Goal: Information Seeking & Learning: Learn about a topic

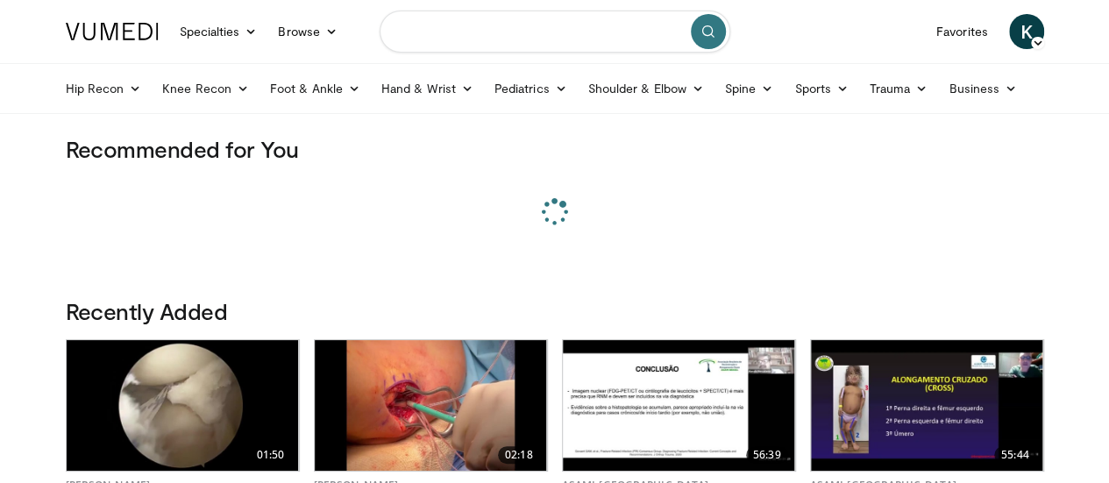
click at [477, 29] on input "Search topics, interventions" at bounding box center [555, 32] width 351 height 42
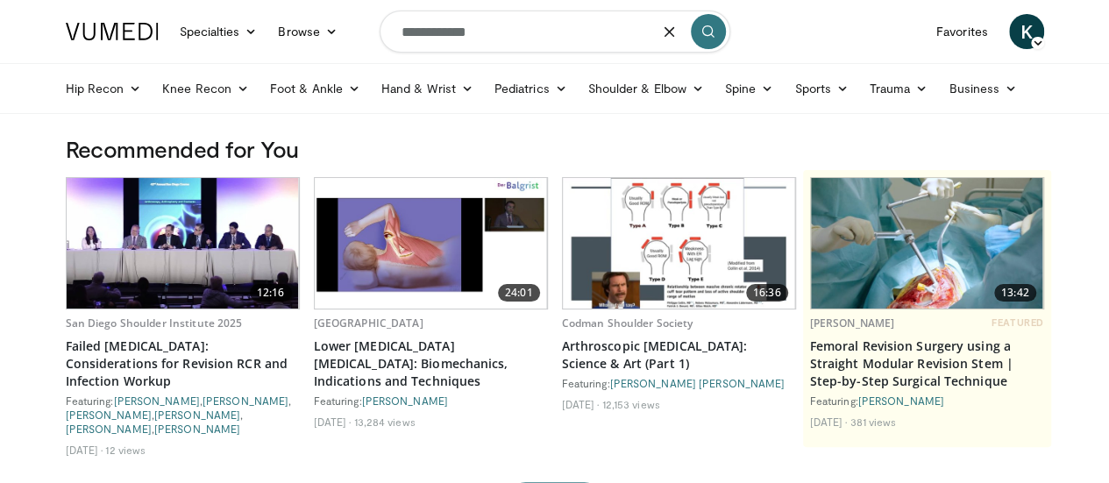
type input "**********"
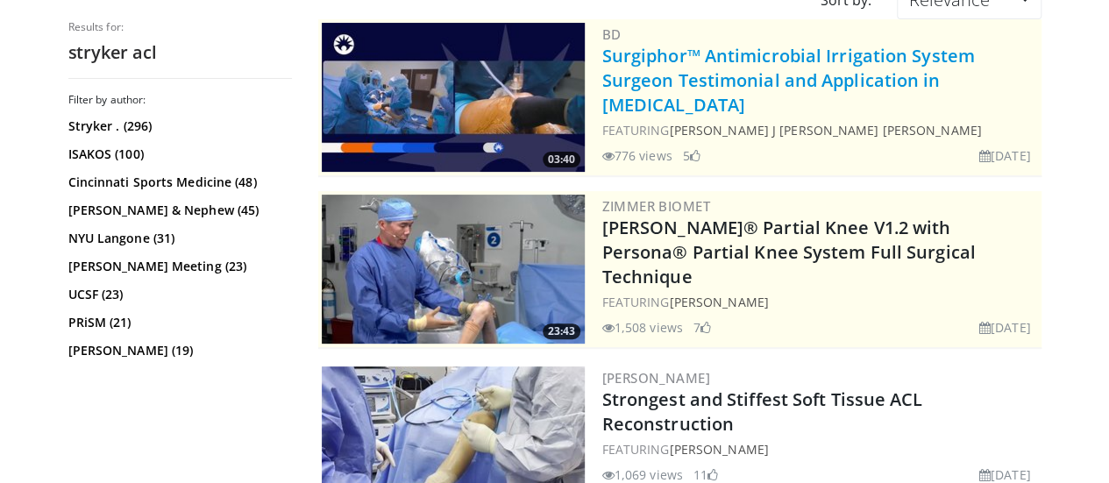
scroll to position [263, 0]
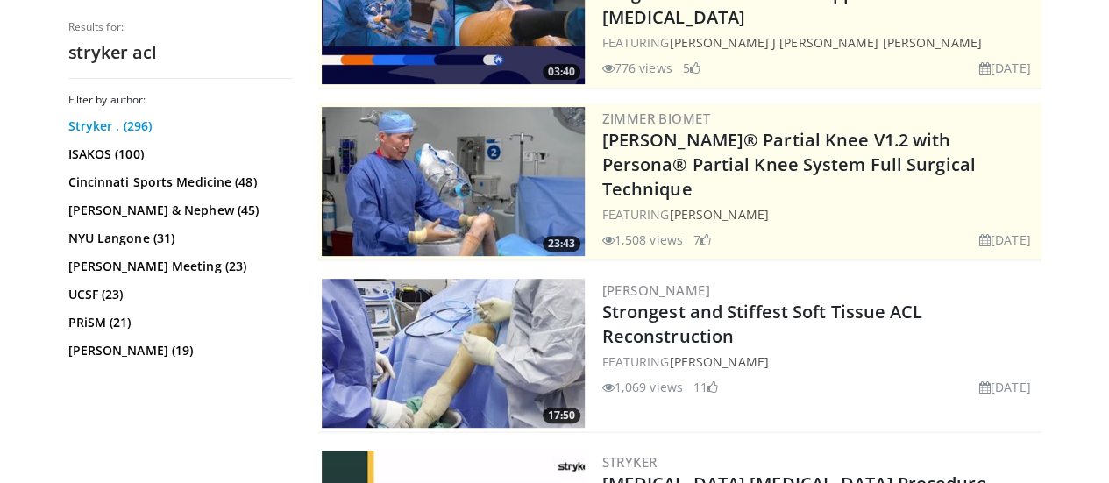
click at [78, 127] on link "Stryker . (296)" at bounding box center [177, 126] width 219 height 18
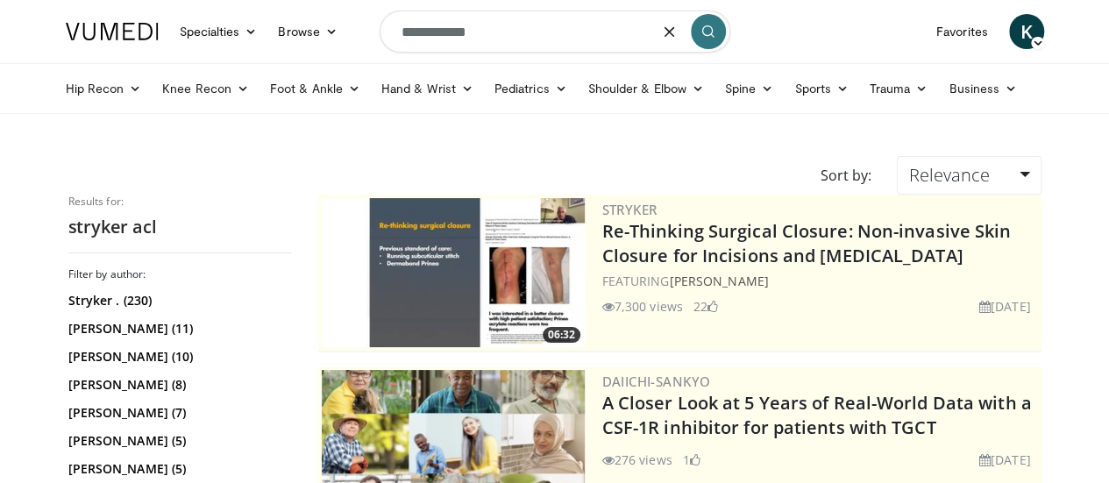
click at [498, 43] on input "**********" at bounding box center [555, 32] width 351 height 42
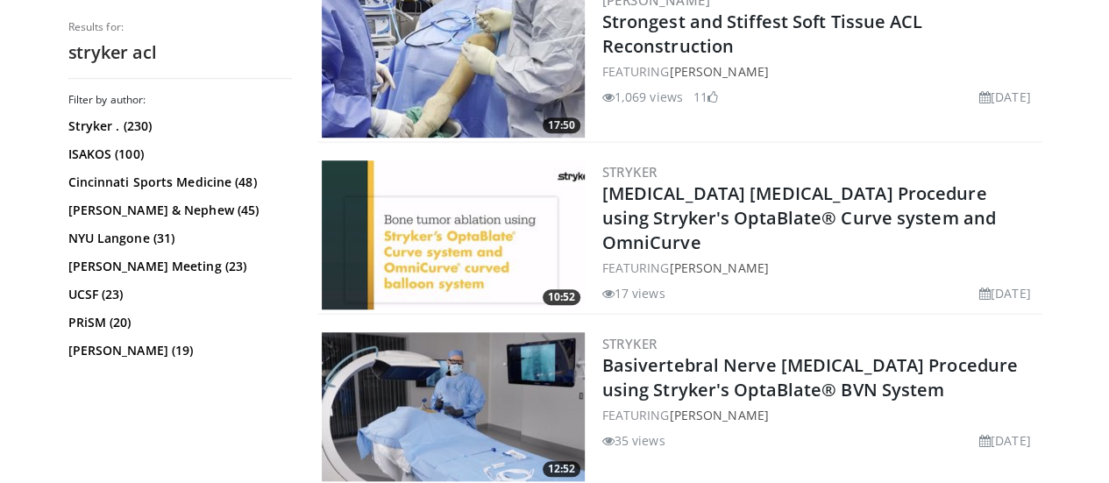
scroll to position [526, 0]
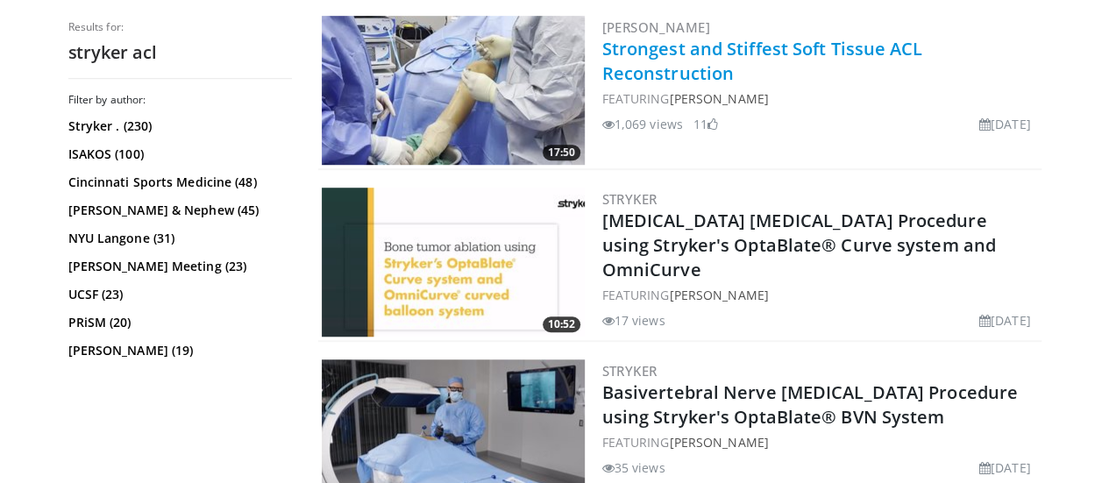
click at [709, 49] on link "Strongest and Stiffest Soft Tissue ACL Reconstruction" at bounding box center [762, 61] width 321 height 48
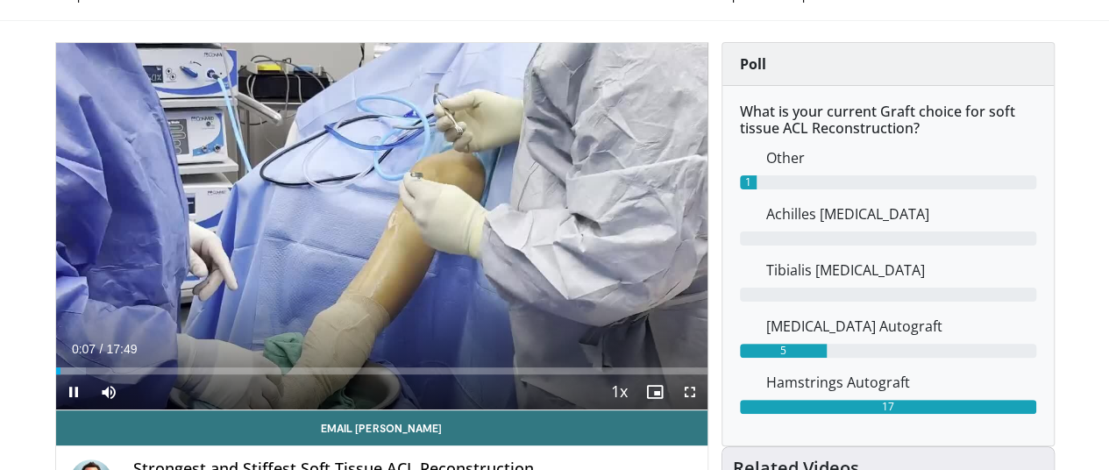
scroll to position [88, 0]
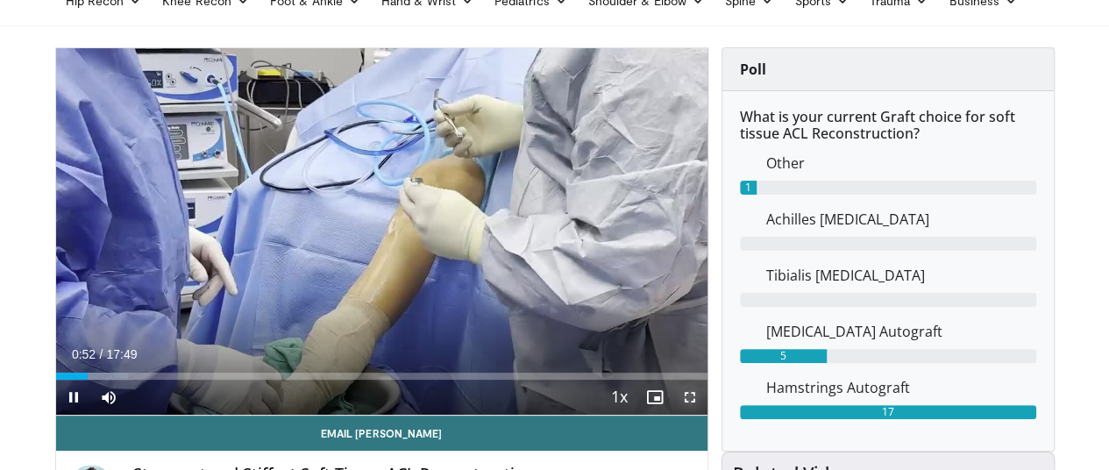
click at [701, 415] on span "Video Player" at bounding box center [689, 397] width 35 height 35
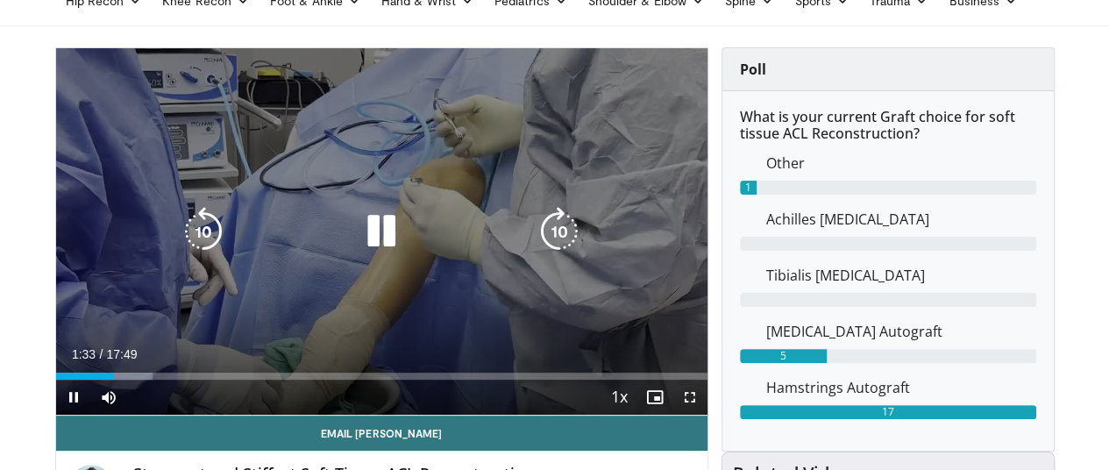
click at [371, 251] on icon "Video Player" at bounding box center [381, 231] width 49 height 49
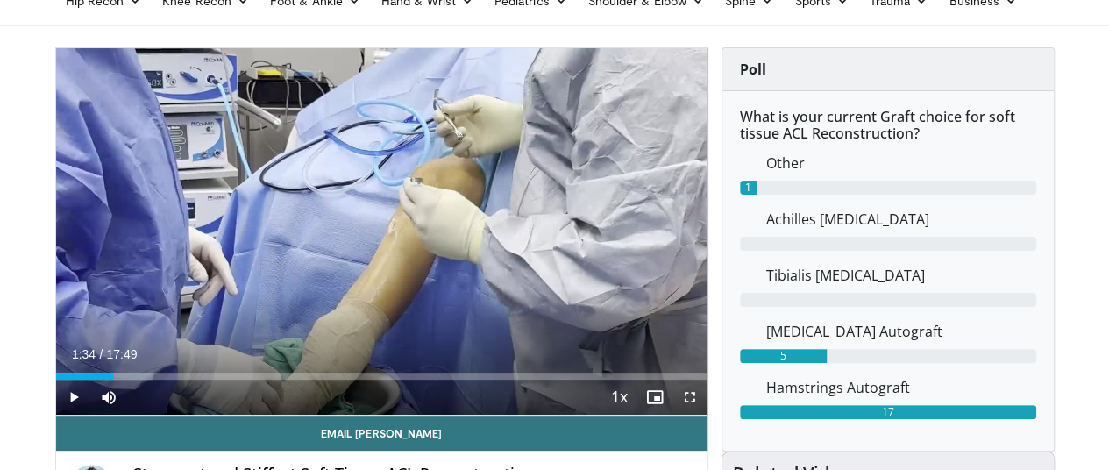
click at [1068, 159] on div "Poll What is your current Graft choice for soft tissue ACL Reconstruction? Othe…" at bounding box center [887, 249] width 359 height 404
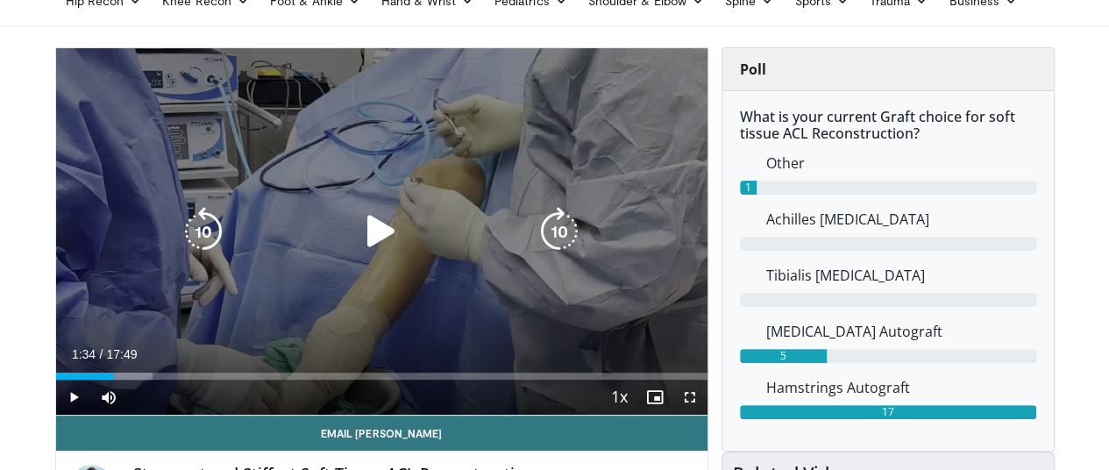
click at [363, 255] on icon "Video Player" at bounding box center [381, 231] width 49 height 49
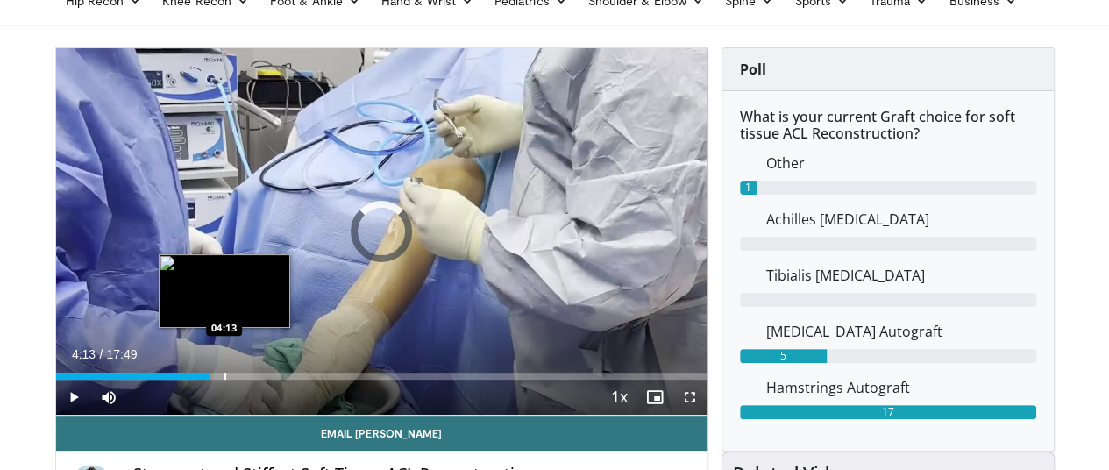
click at [224, 380] on div "Progress Bar" at bounding box center [225, 376] width 2 height 7
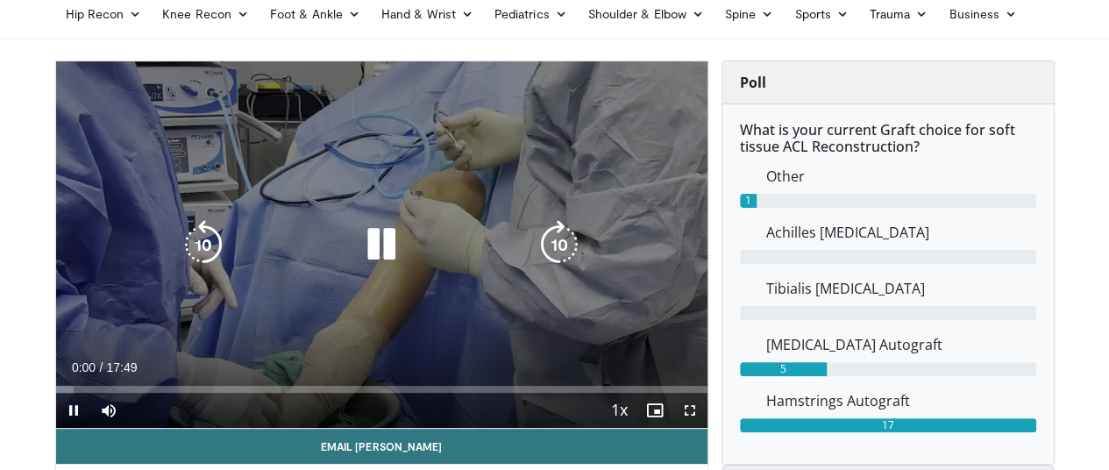
scroll to position [175, 0]
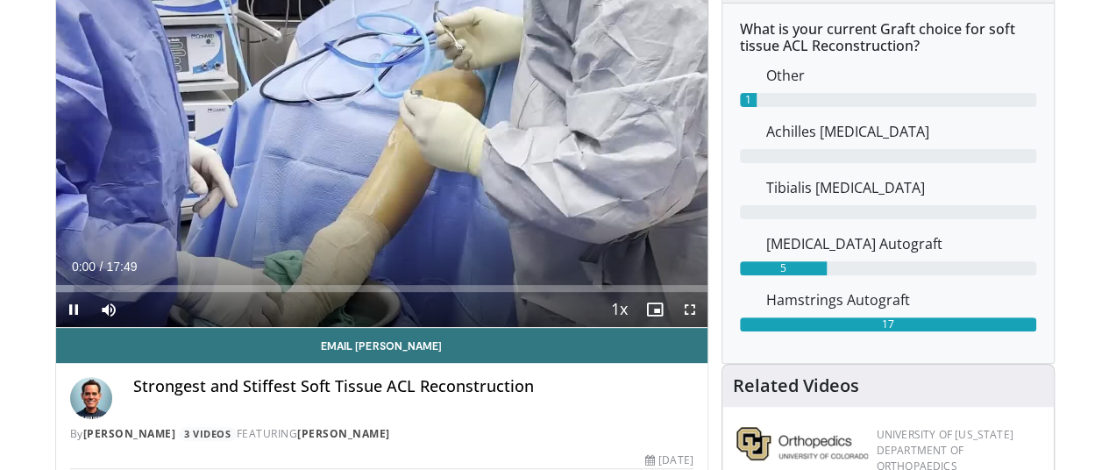
click at [216, 327] on div "Current Time 0:00 / Duration 17:49 Pause Skip Backward Skip Forward Mute Loaded…" at bounding box center [381, 309] width 651 height 35
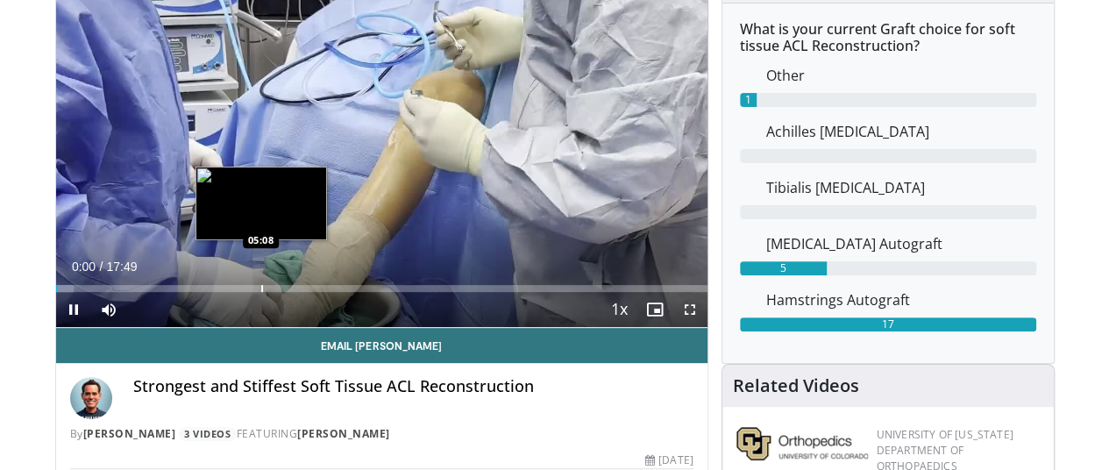
click at [261, 292] on div "Progress Bar" at bounding box center [262, 288] width 2 height 7
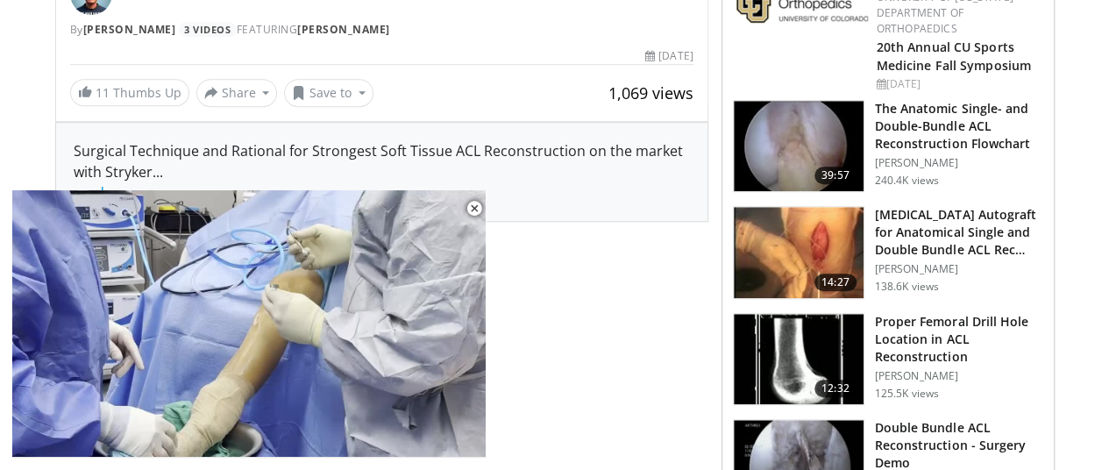
scroll to position [701, 0]
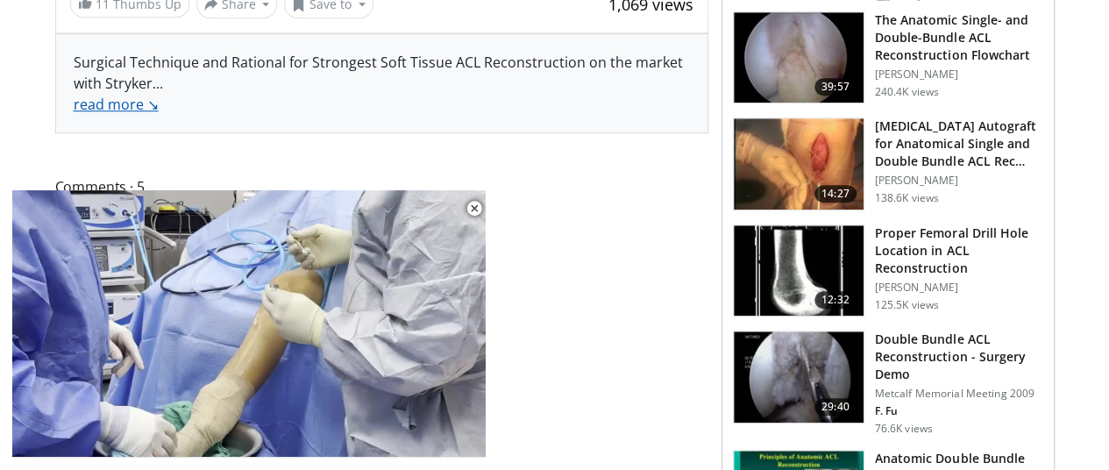
click at [74, 108] on link "read more ↘" at bounding box center [116, 104] width 85 height 19
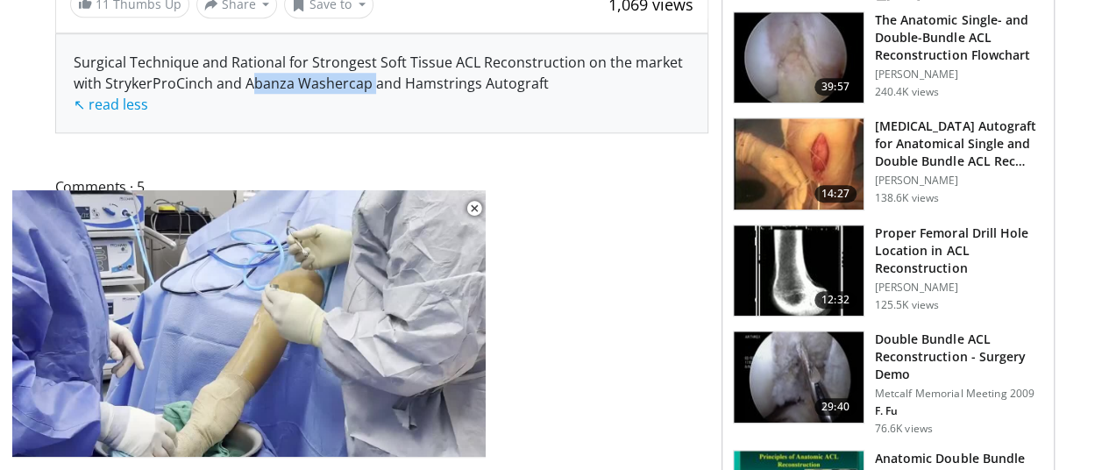
drag, startPoint x: 291, startPoint y: 80, endPoint x: 172, endPoint y: 76, distance: 119.3
click at [172, 76] on span "ProCinch and Abanza Washercap and Hamstrings Autograft ↖ read less" at bounding box center [311, 94] width 475 height 40
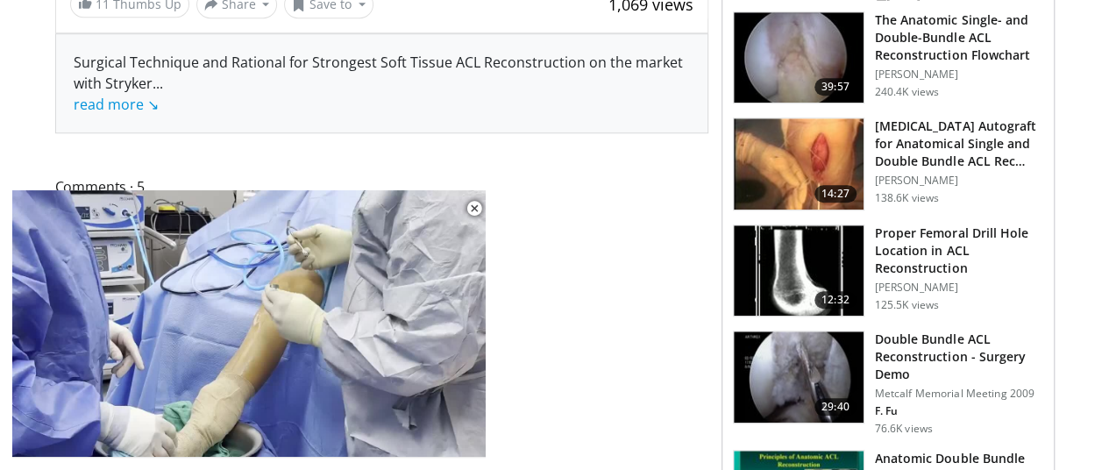
drag, startPoint x: 171, startPoint y: 76, endPoint x: 96, endPoint y: 99, distance: 78.8
click at [90, 101] on link "read more ↘" at bounding box center [116, 104] width 85 height 19
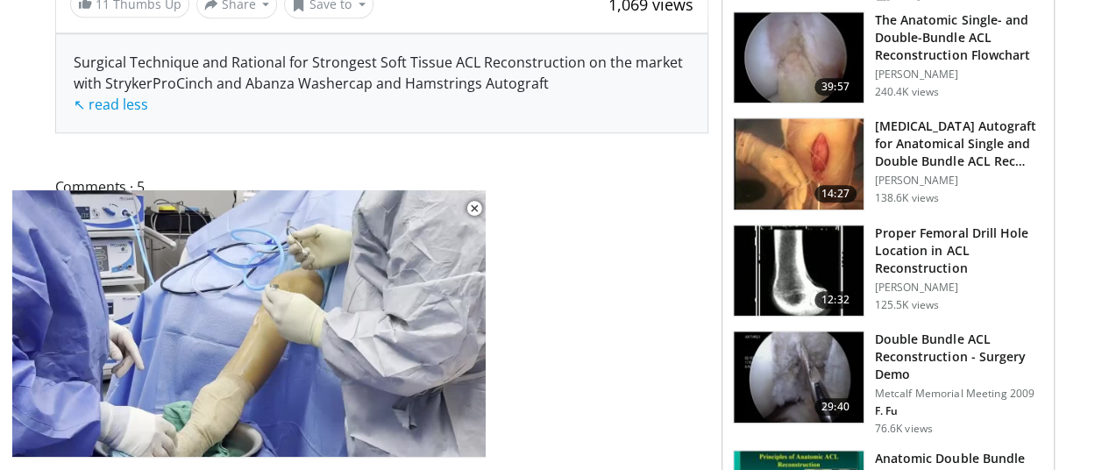
click at [177, 82] on span "ProCinch and Abanza Washercap and Hamstrings Autograft ↖ read less" at bounding box center [311, 94] width 475 height 40
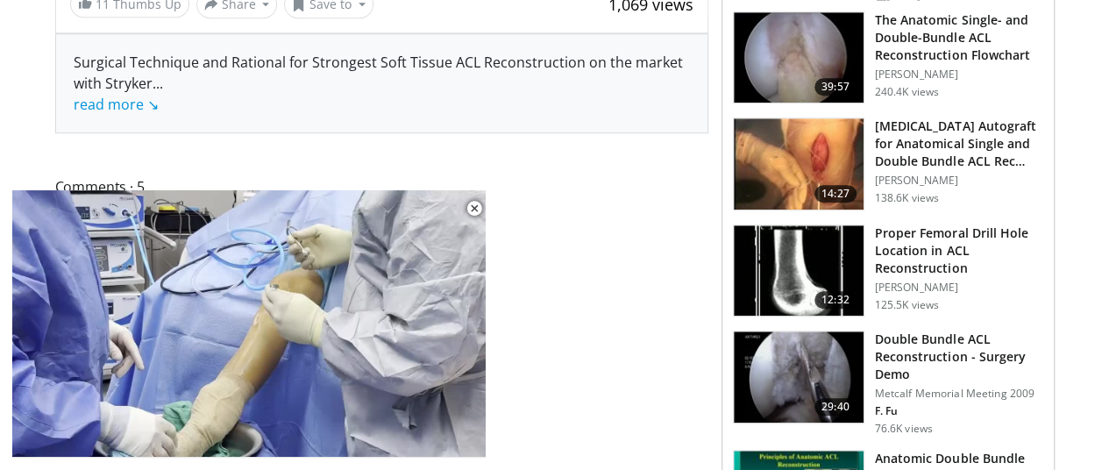
click at [77, 87] on span "... read more ↘" at bounding box center [118, 94] width 89 height 40
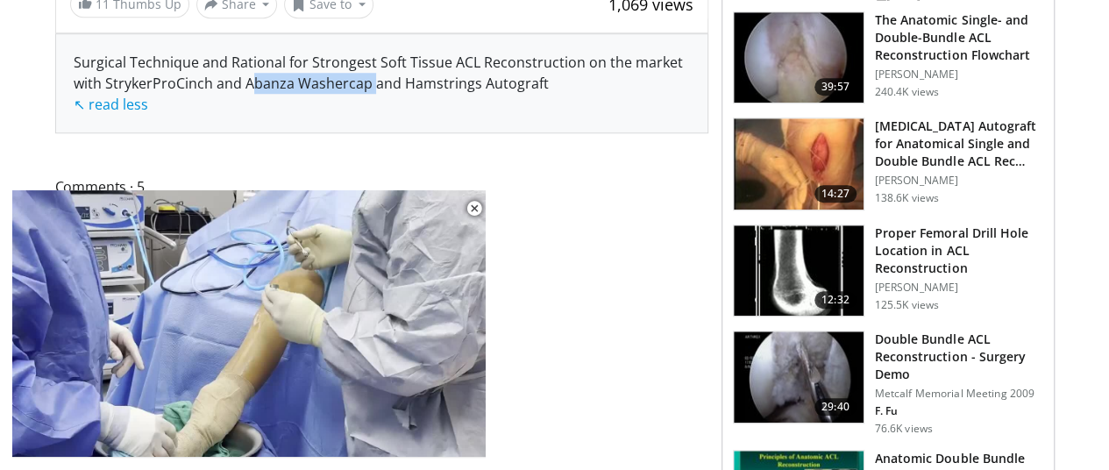
drag, startPoint x: 168, startPoint y: 76, endPoint x: 291, endPoint y: 77, distance: 122.7
click at [291, 77] on span "ProCinch and Abanza Washercap and Hamstrings Autograft ↖ read less" at bounding box center [311, 94] width 475 height 40
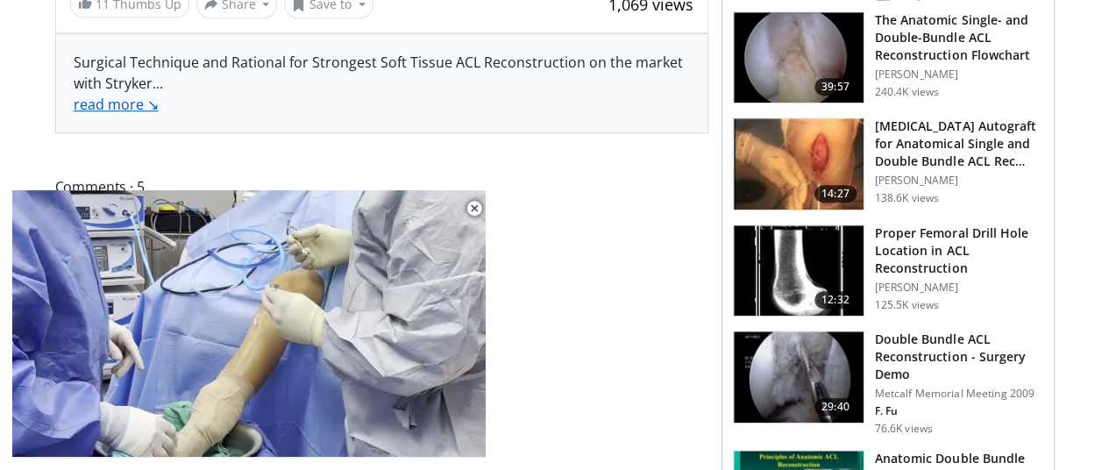
click at [74, 101] on link "read more ↘" at bounding box center [116, 104] width 85 height 19
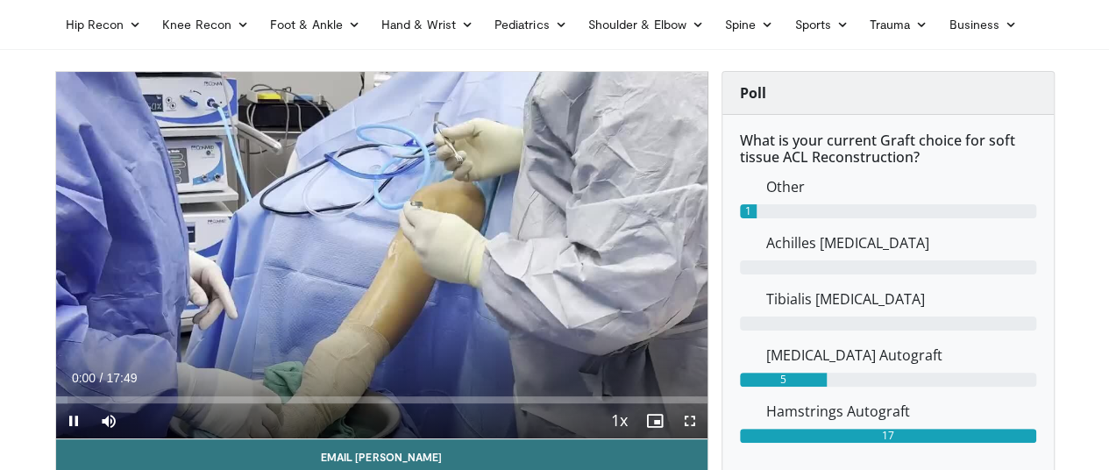
scroll to position [88, 0]
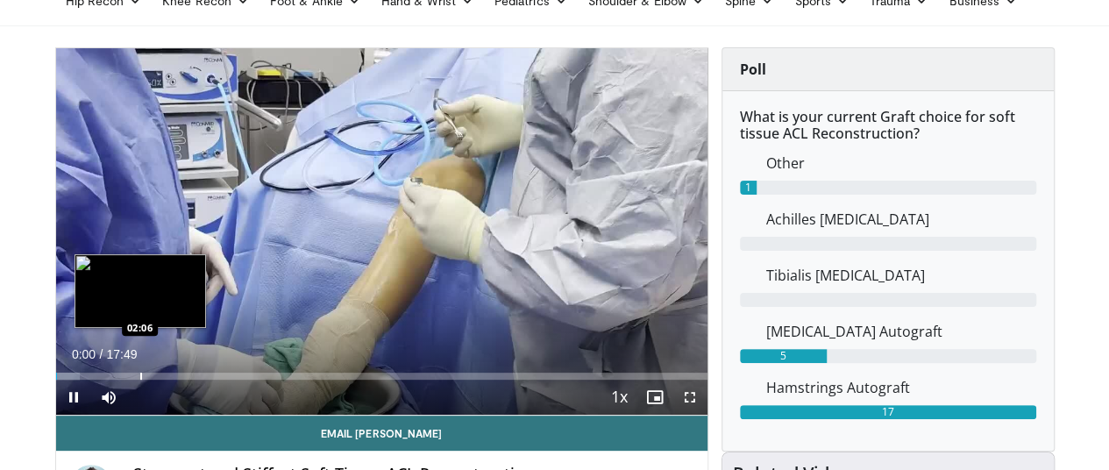
click at [140, 380] on div "Progress Bar" at bounding box center [141, 376] width 2 height 7
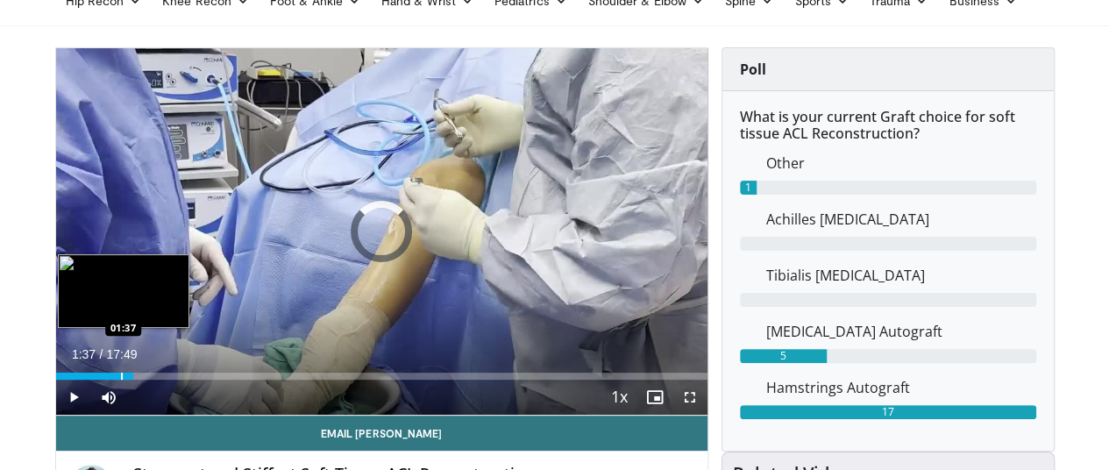
click at [121, 380] on div "Progress Bar" at bounding box center [122, 376] width 2 height 7
click at [56, 380] on div "00:54" at bounding box center [86, 376] width 60 height 7
click at [84, 380] on div "Progress Bar" at bounding box center [85, 376] width 2 height 7
click at [56, 380] on div "Loaded : 0.00% 00:43 00:36" at bounding box center [381, 376] width 651 height 7
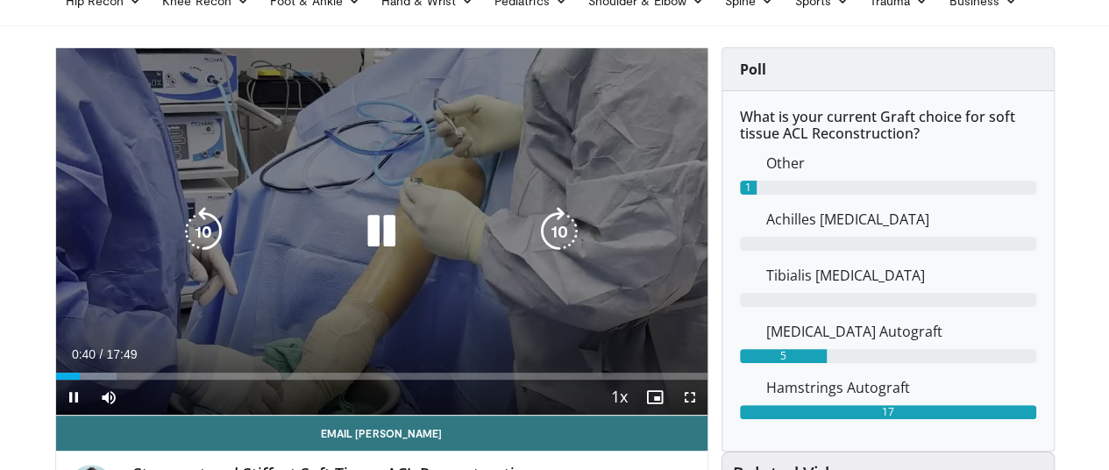
click at [370, 249] on icon "Video Player" at bounding box center [381, 231] width 49 height 49
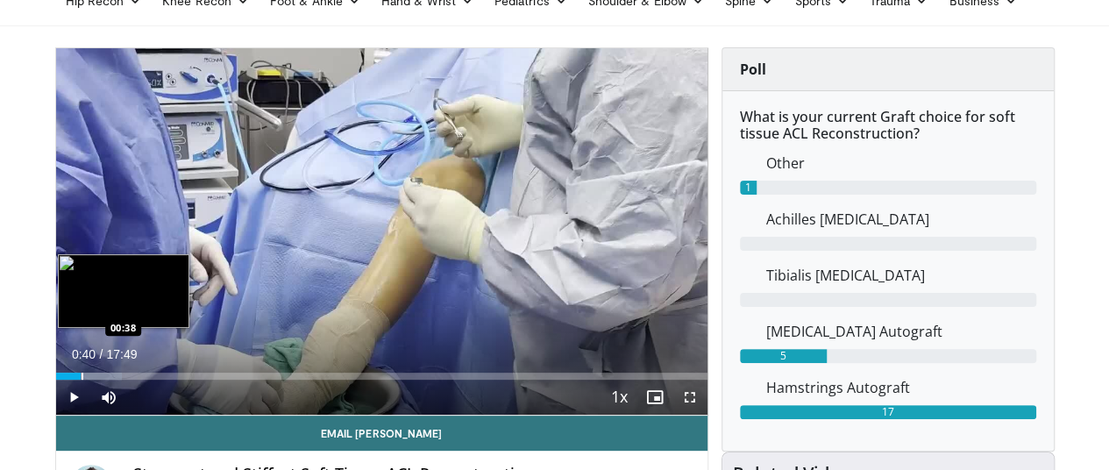
click at [82, 380] on div "Progress Bar" at bounding box center [83, 376] width 2 height 7
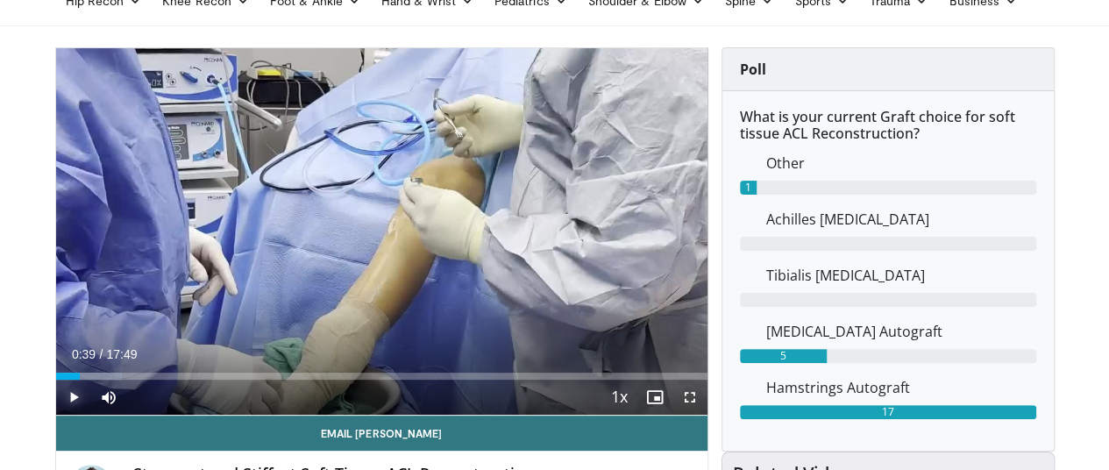
click at [56, 415] on span "Video Player" at bounding box center [73, 397] width 35 height 35
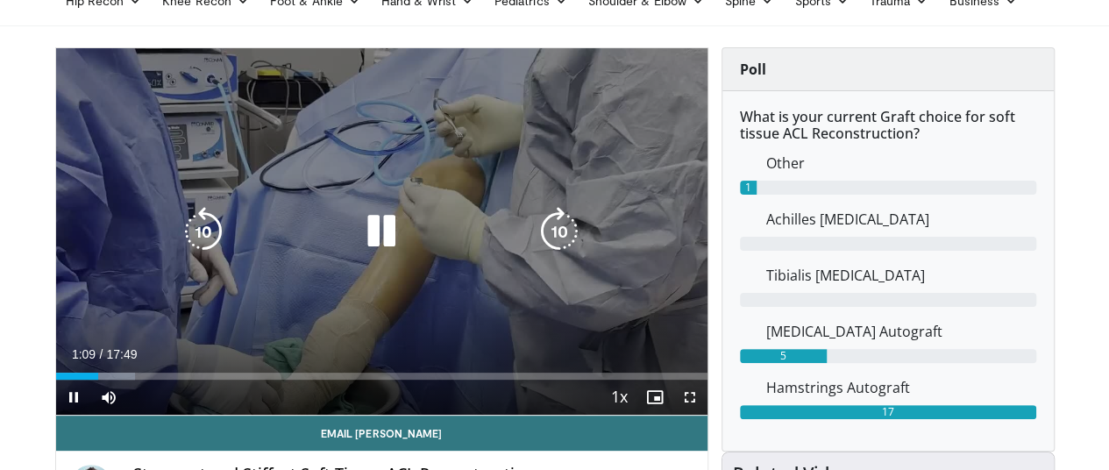
click at [362, 252] on icon "Video Player" at bounding box center [381, 231] width 49 height 49
click at [391, 229] on icon "Video Player" at bounding box center [381, 231] width 49 height 49
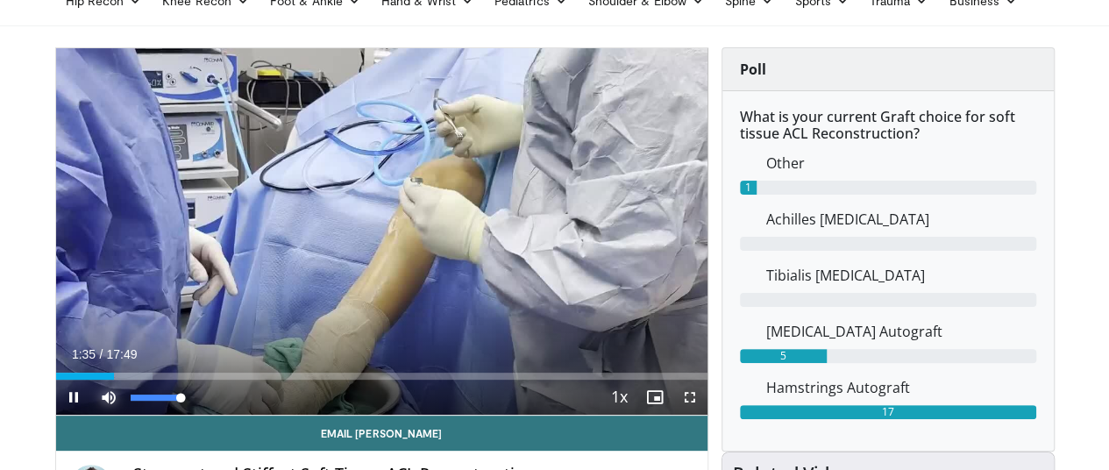
click at [91, 412] on span "Video Player" at bounding box center [108, 397] width 35 height 35
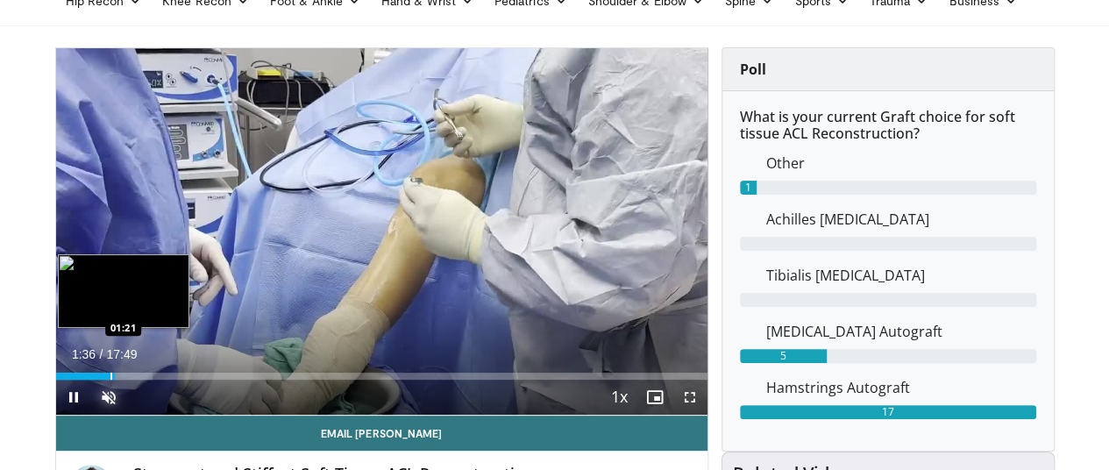
click at [110, 380] on div "Progress Bar" at bounding box center [111, 376] width 2 height 7
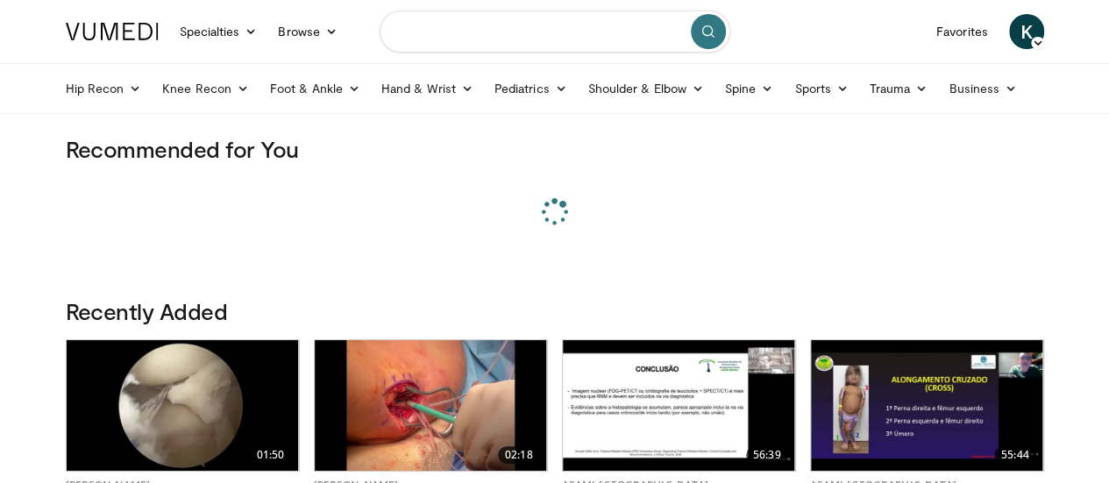
click at [424, 39] on input "Search topics, interventions" at bounding box center [555, 32] width 351 height 42
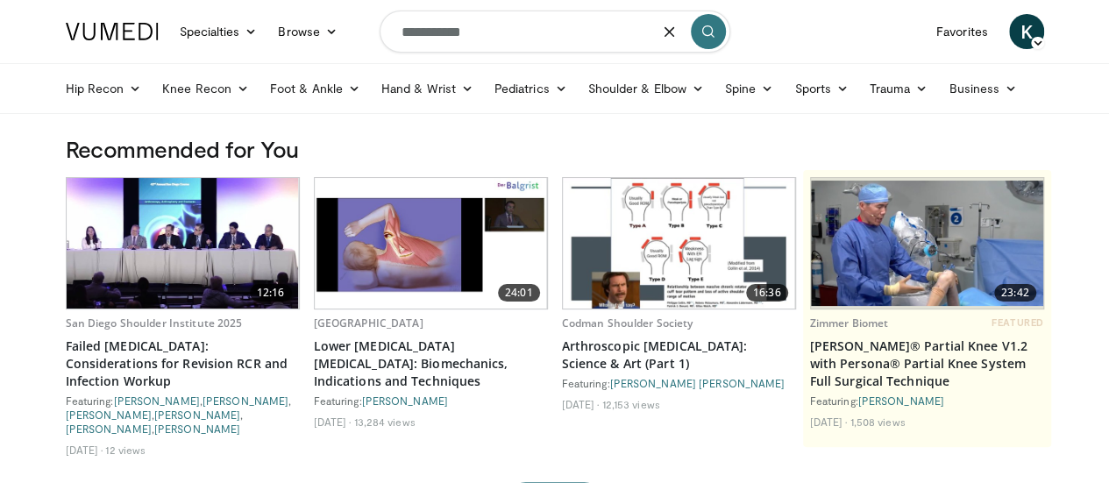
type input "**********"
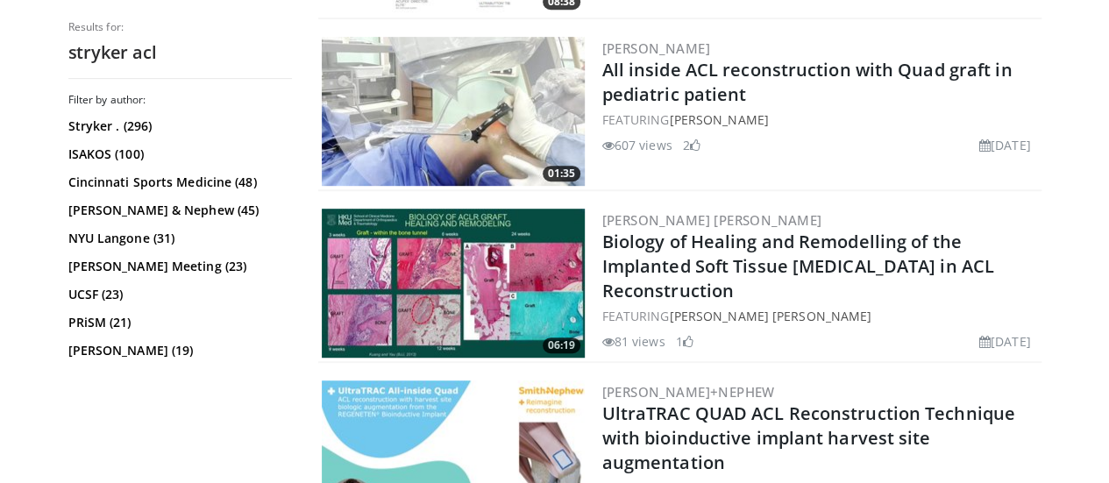
scroll to position [3857, 0]
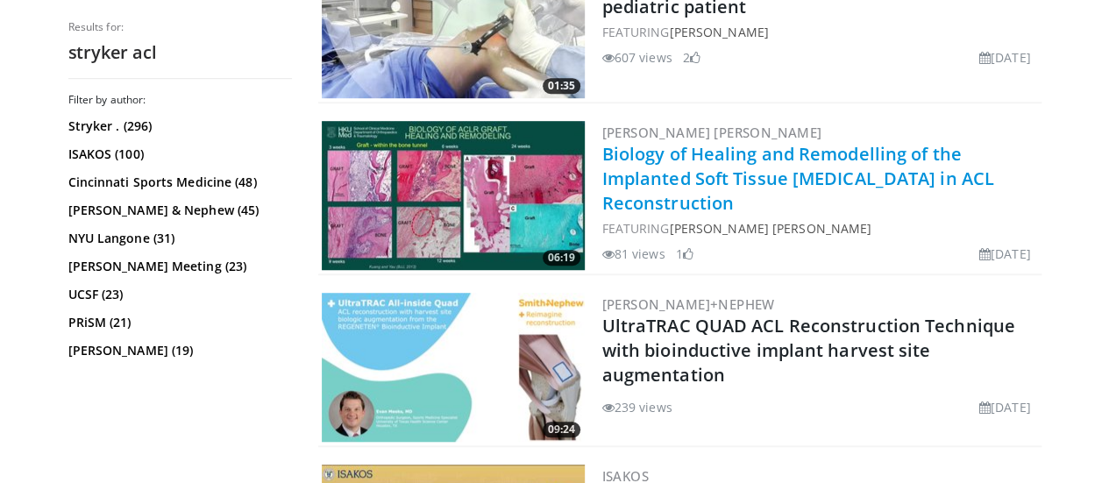
click at [809, 151] on link "Biology of Healing and Remodelling of the Implanted Soft Tissue [MEDICAL_DATA] …" at bounding box center [798, 178] width 392 height 73
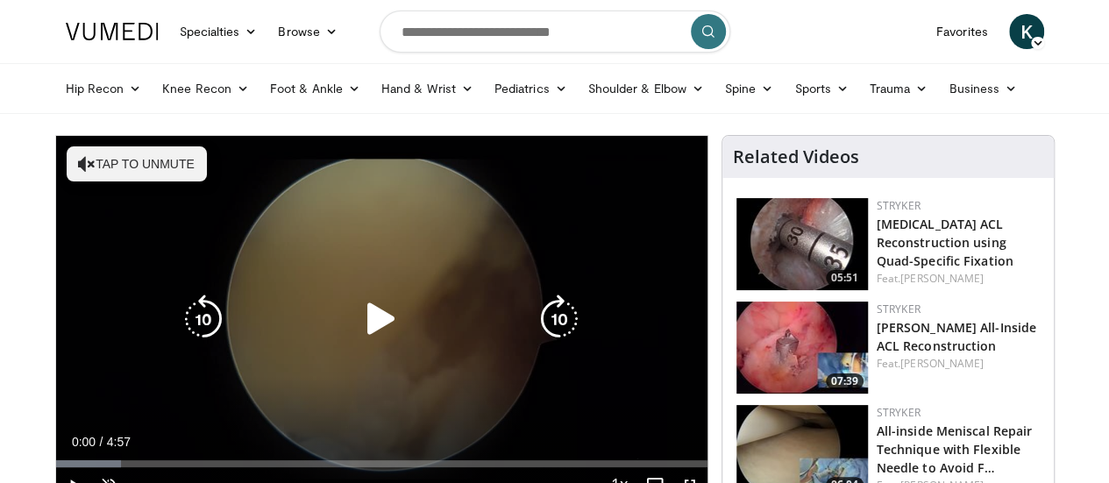
click at [357, 333] on icon "Video Player" at bounding box center [381, 319] width 49 height 49
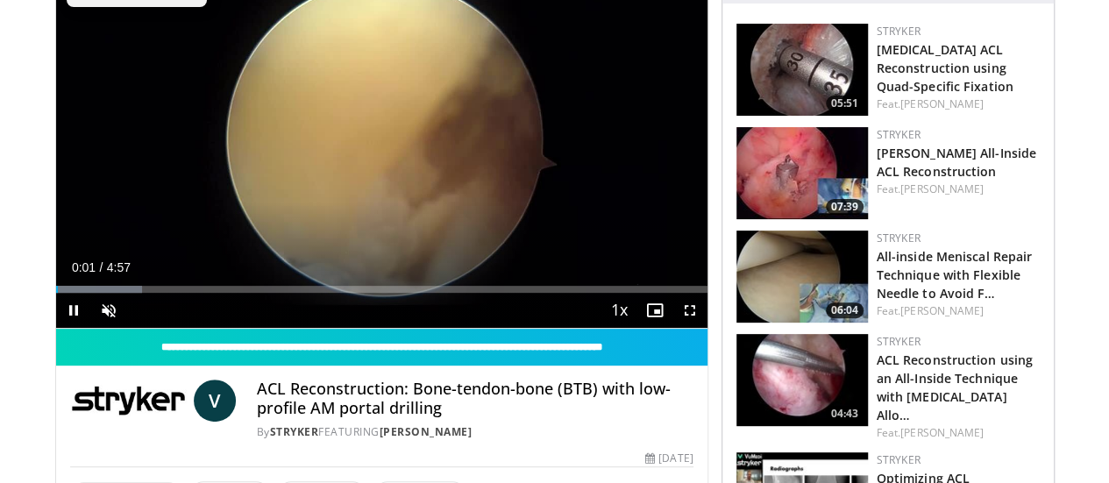
scroll to position [175, 0]
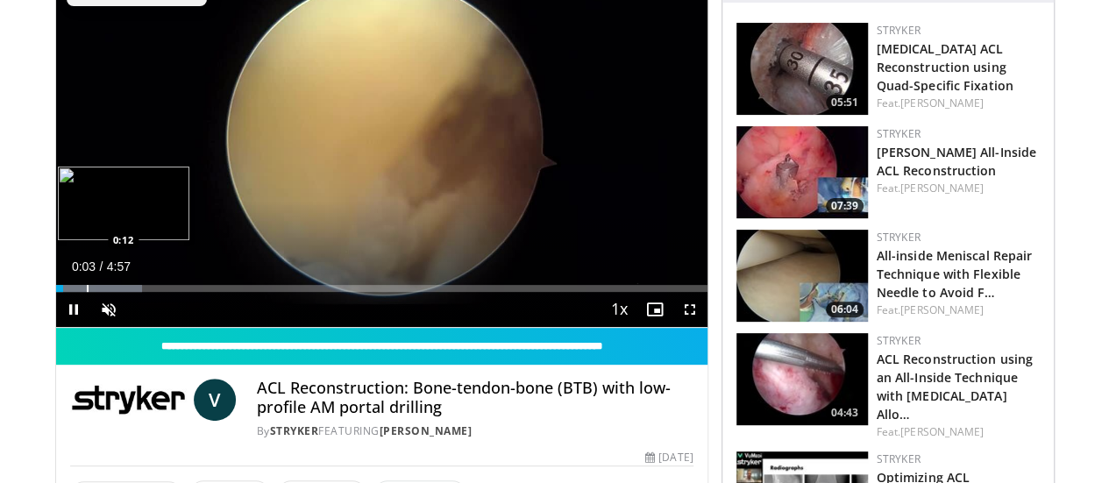
click at [87, 292] on div "Progress Bar" at bounding box center [88, 288] width 2 height 7
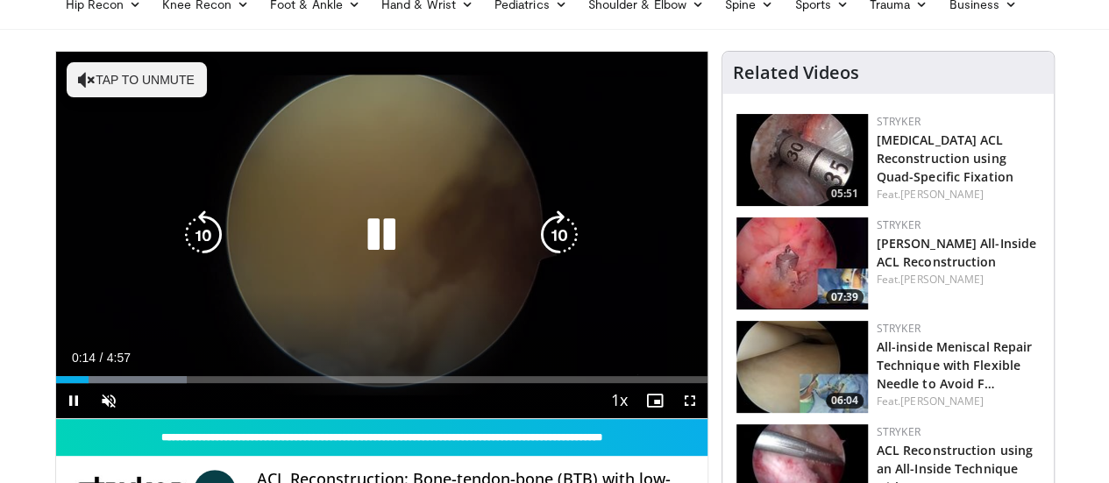
scroll to position [0, 0]
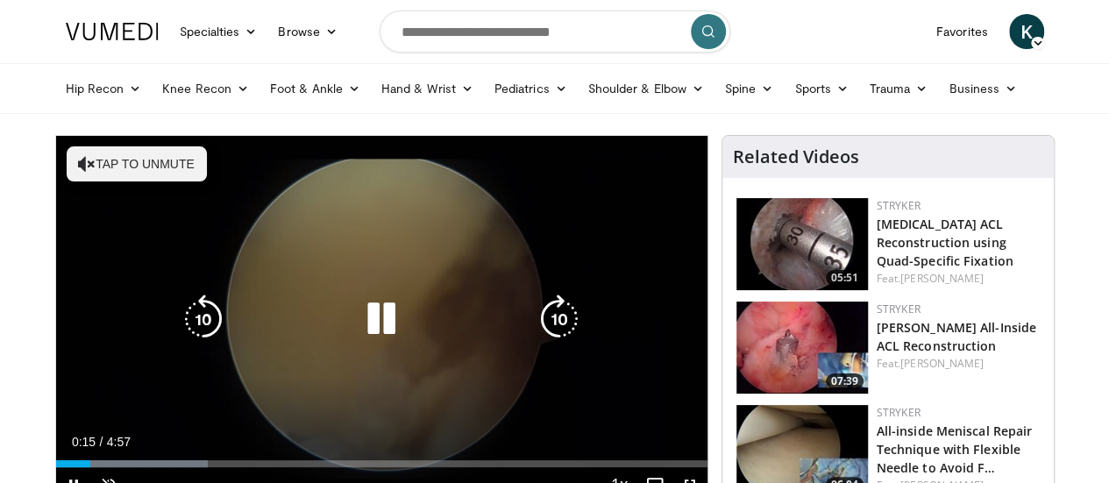
click at [113, 180] on button "Tap to unmute" at bounding box center [137, 163] width 140 height 35
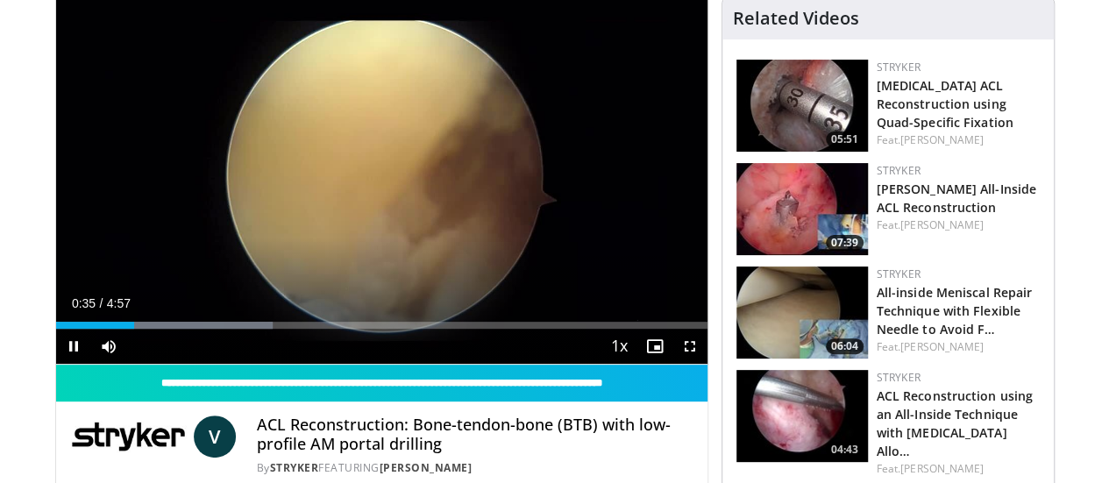
scroll to position [88, 0]
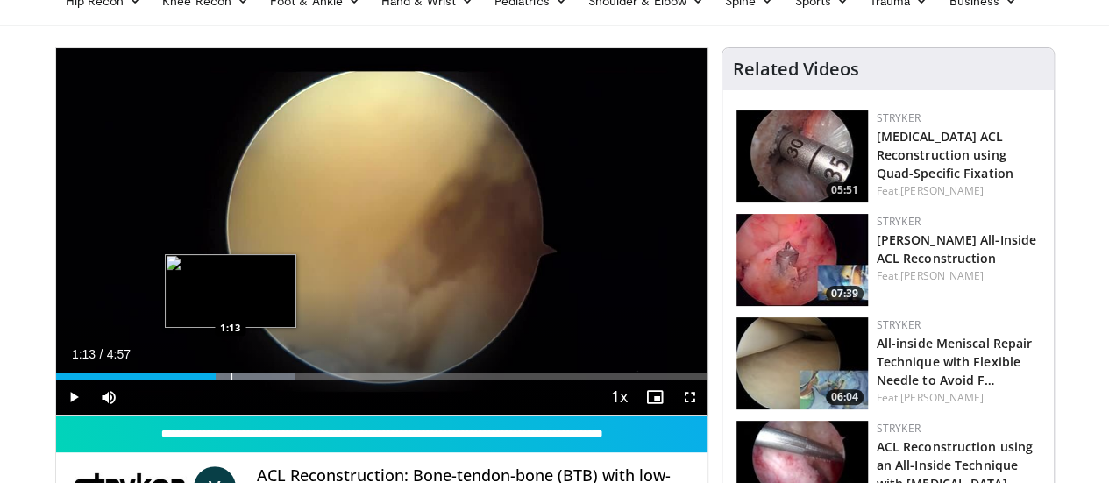
click at [185, 380] on div "Loaded : 36.63% 1:13 1:13" at bounding box center [381, 376] width 651 height 7
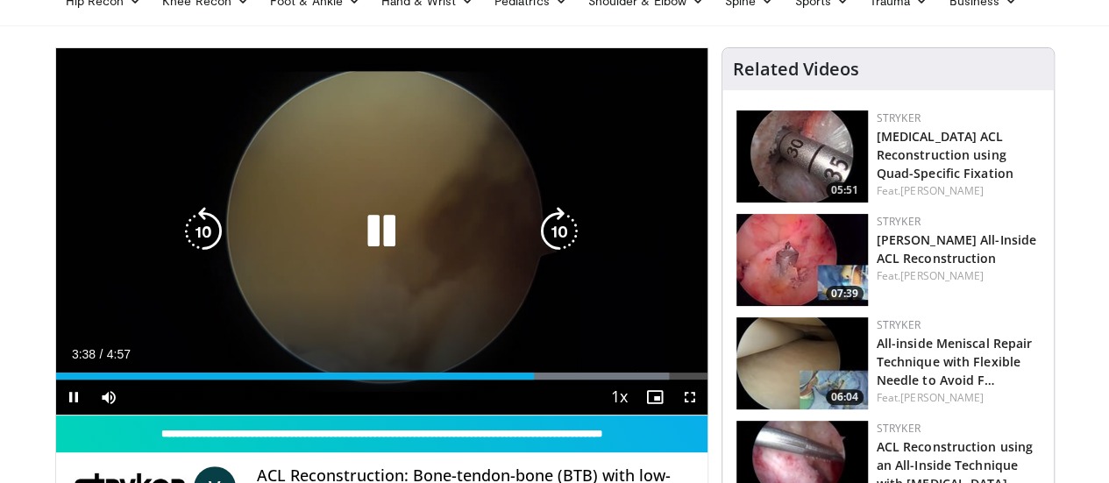
click at [364, 246] on icon "Video Player" at bounding box center [381, 231] width 49 height 49
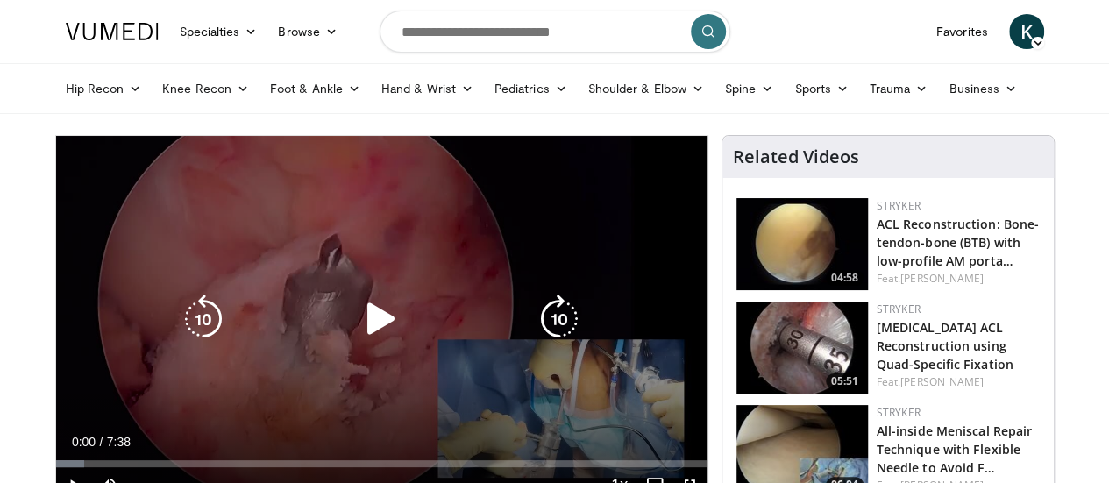
click at [357, 342] on icon "Video Player" at bounding box center [381, 319] width 49 height 49
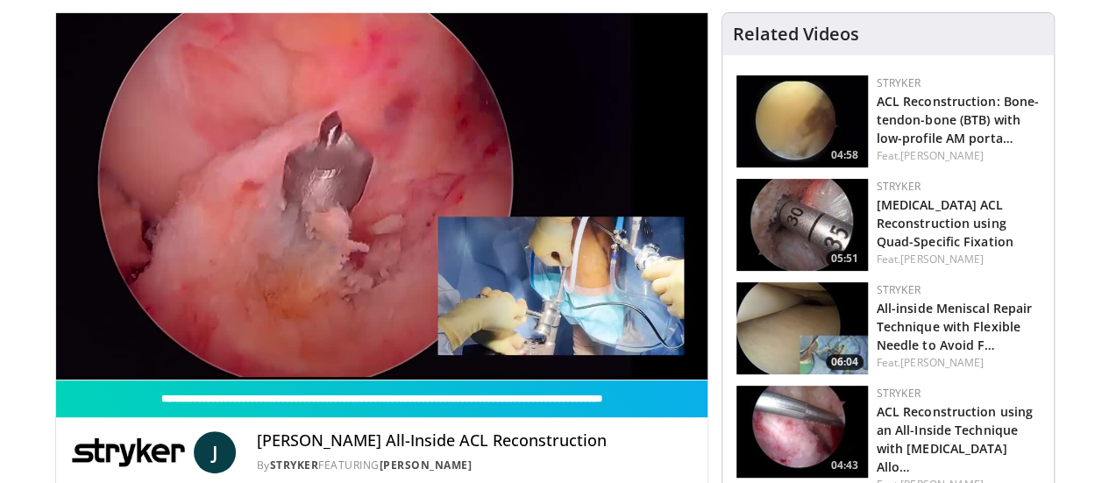
scroll to position [88, 0]
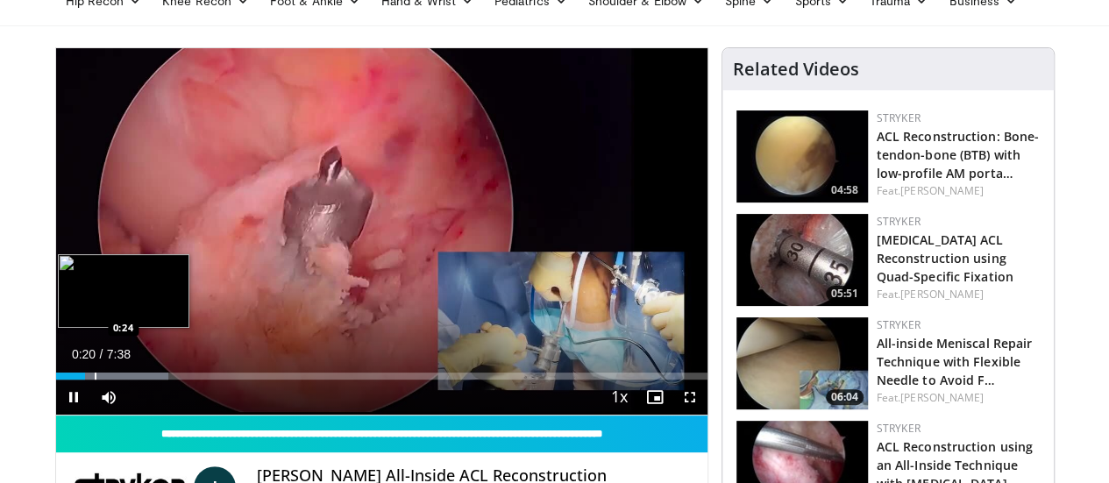
click at [95, 380] on div "Progress Bar" at bounding box center [96, 376] width 2 height 7
click at [117, 380] on div "Progress Bar" at bounding box center [118, 376] width 2 height 7
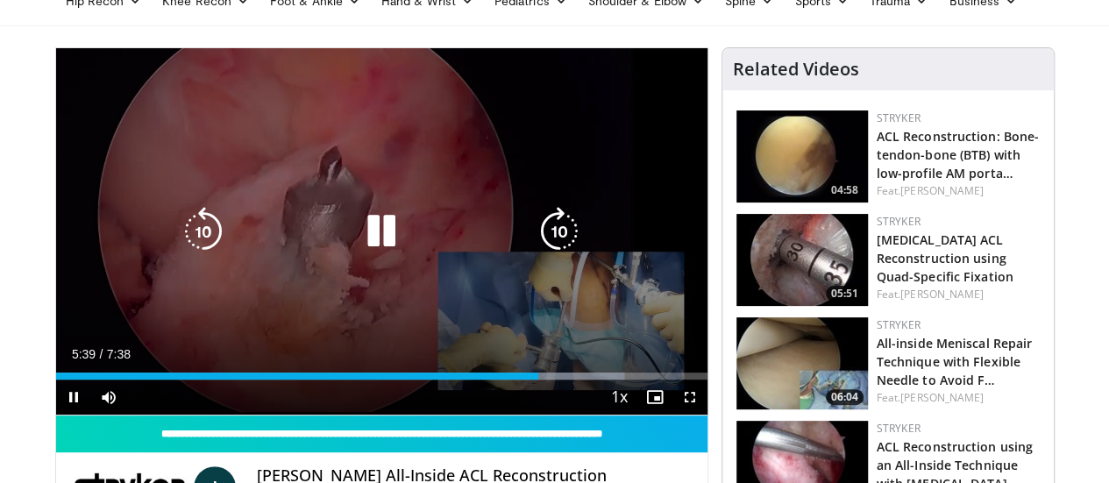
click at [357, 250] on icon "Video Player" at bounding box center [381, 231] width 49 height 49
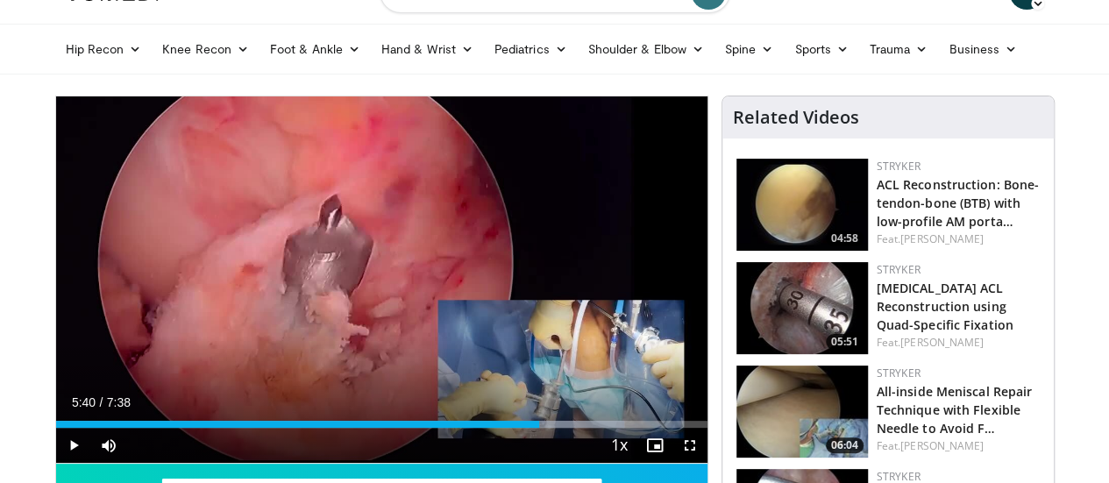
scroll to position [0, 0]
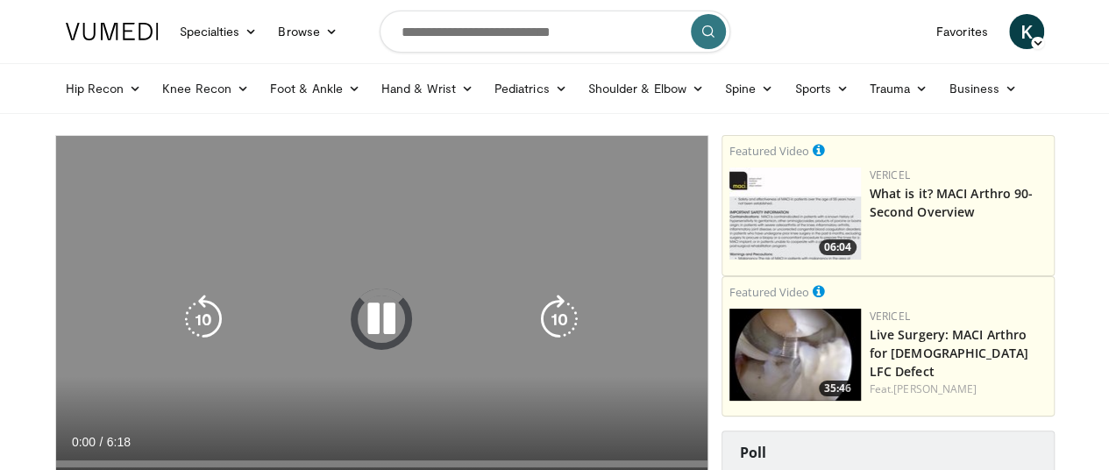
scroll to position [88, 0]
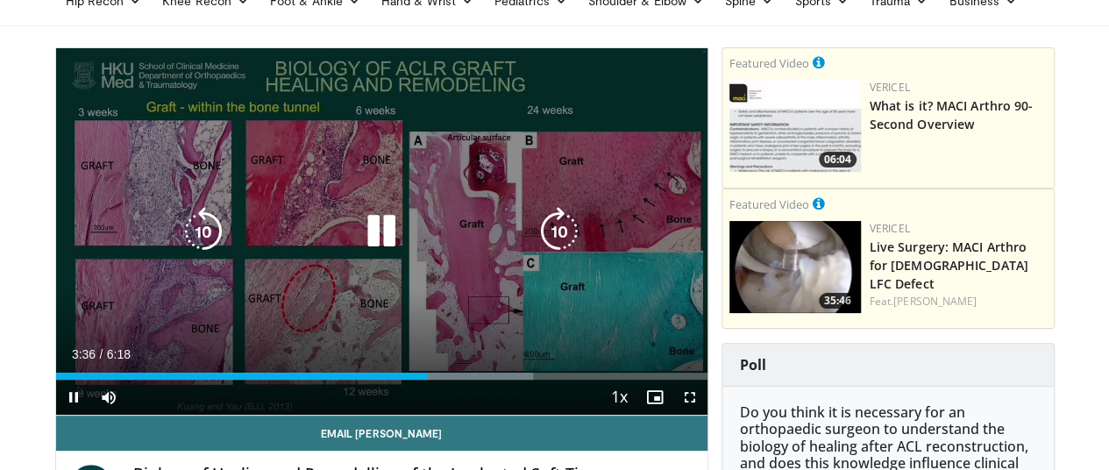
drag, startPoint x: 356, startPoint y: 248, endPoint x: 405, endPoint y: 224, distance: 54.9
click at [357, 248] on icon "Video Player" at bounding box center [381, 231] width 49 height 49
